Goal: Use online tool/utility: Utilize a website feature to perform a specific function

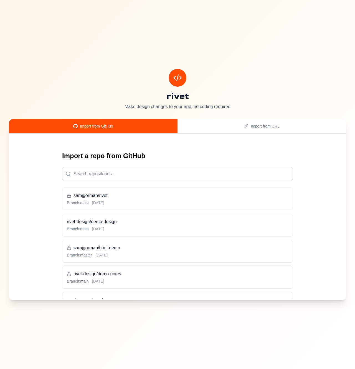
click at [135, 252] on div "Branch: master August 28, 2025" at bounding box center [178, 255] width 222 height 6
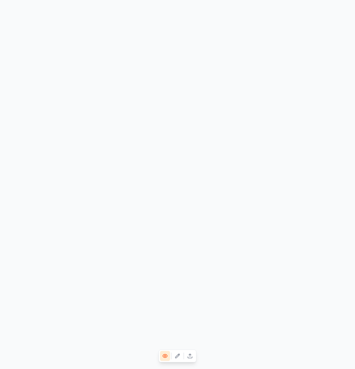
click at [178, 353] on icon at bounding box center [178, 356] width 6 height 6
click at [179, 357] on icon at bounding box center [178, 356] width 6 height 6
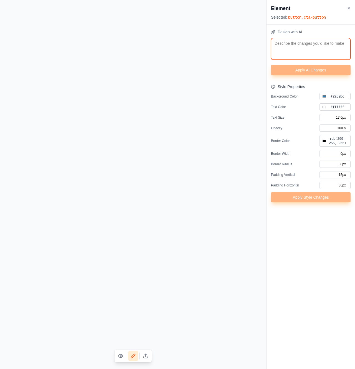
click at [301, 52] on textarea at bounding box center [311, 49] width 80 height 22
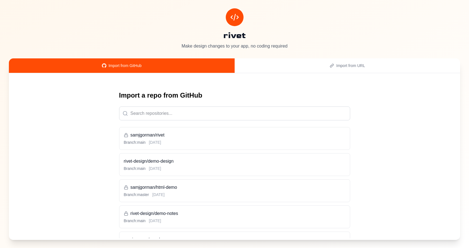
click at [212, 163] on h3 "rivet-design/demo-design" at bounding box center [235, 161] width 222 height 7
